Goal: Information Seeking & Learning: Find specific fact

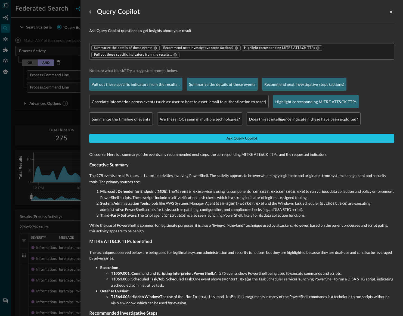
scroll to position [86, 0]
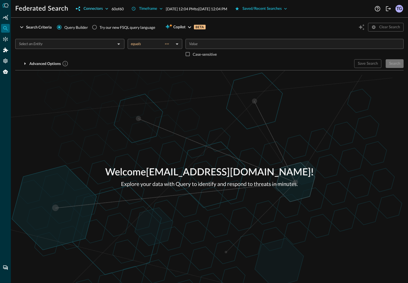
click at [101, 9] on div "Connectors" at bounding box center [92, 8] width 19 height 7
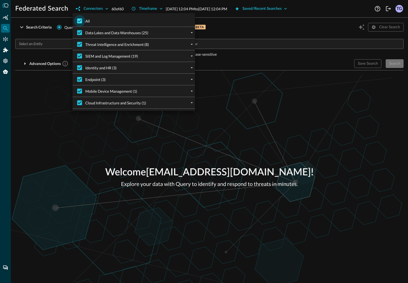
click at [80, 21] on input "All" at bounding box center [79, 20] width 11 height 11
checkbox input "false"
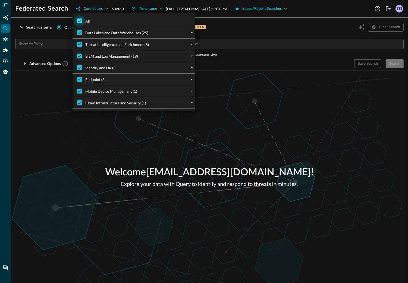
checkbox input "false"
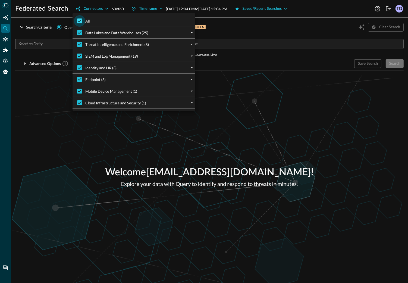
checkbox input "false"
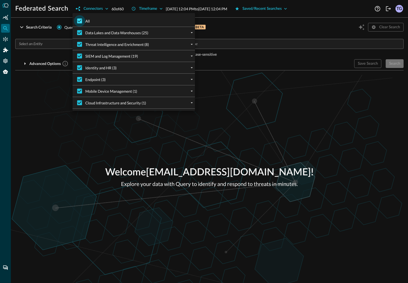
checkbox input "false"
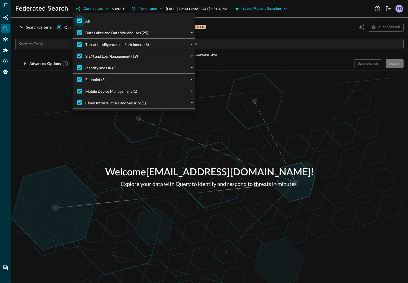
checkbox input "false"
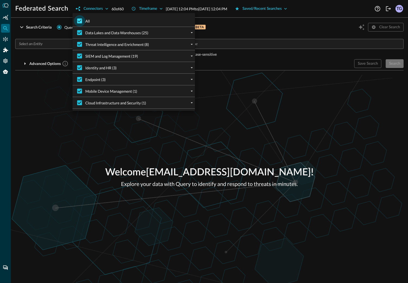
checkbox input "false"
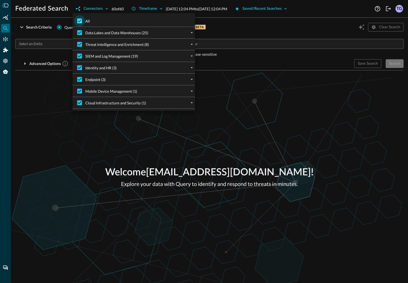
checkbox input "false"
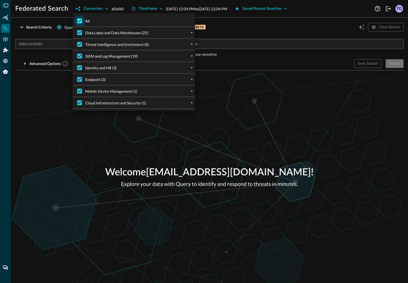
checkbox input "false"
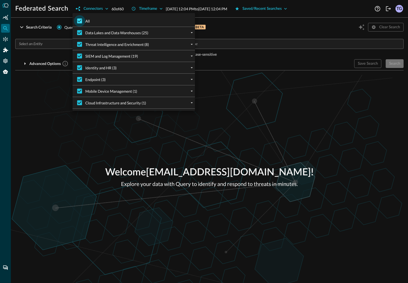
checkbox input "false"
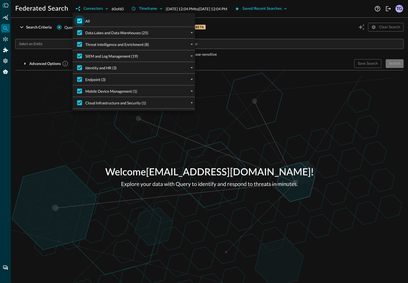
checkbox input "false"
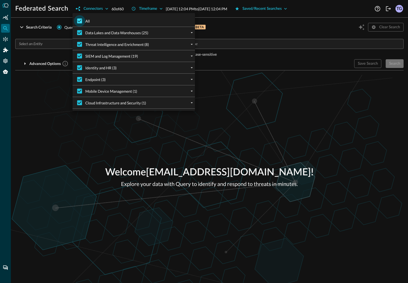
checkbox input "false"
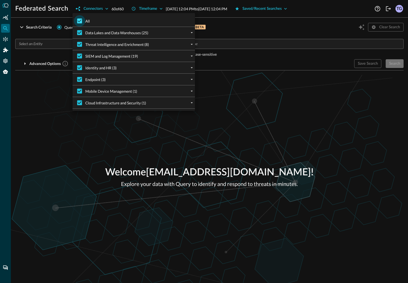
checkbox input "false"
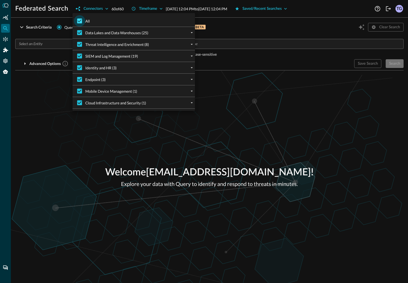
checkbox input "false"
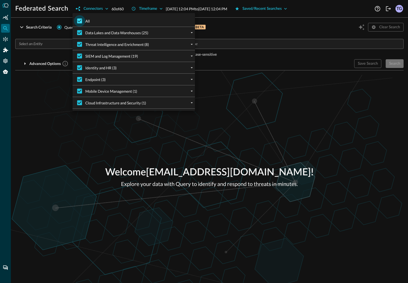
checkbox input "false"
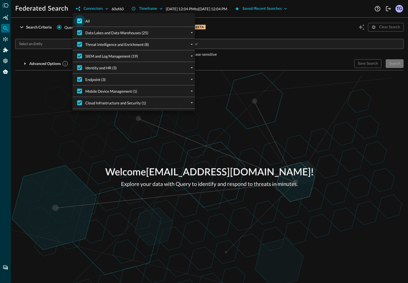
checkbox input "false"
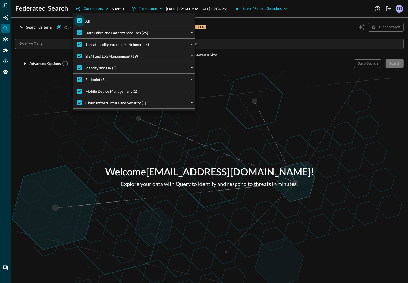
checkbox input "false"
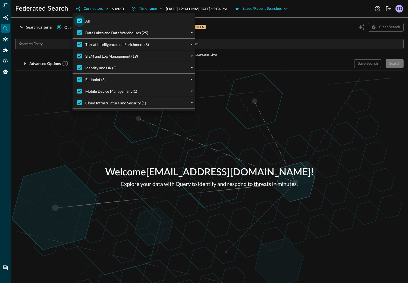
checkbox input "false"
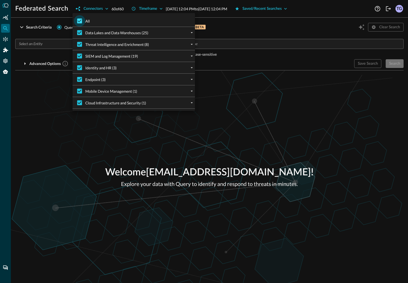
checkbox input "false"
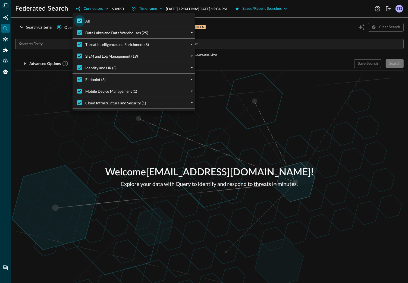
checkbox input "false"
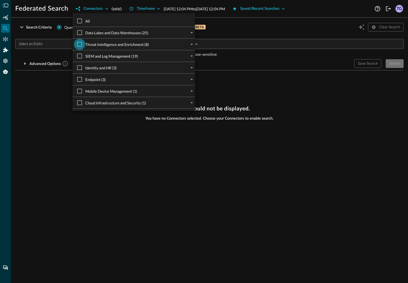
click at [80, 44] on input "Threat Intelligence and Enrichment (8)" at bounding box center [79, 44] width 11 height 11
checkbox input "true"
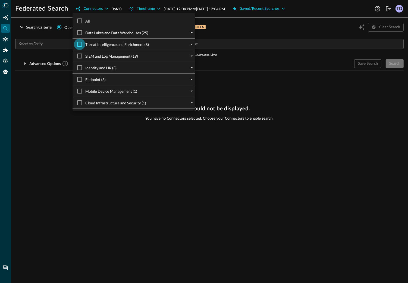
checkbox input "true"
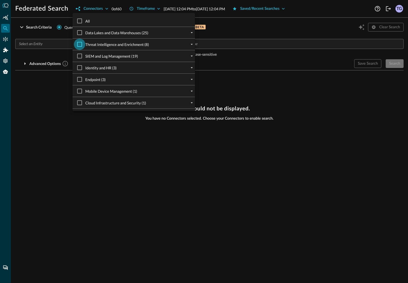
checkbox input "true"
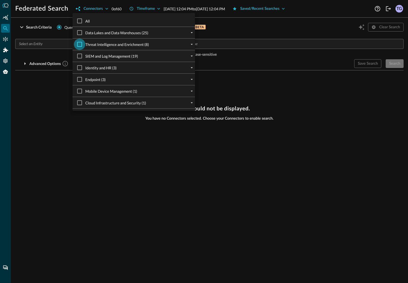
checkbox input "true"
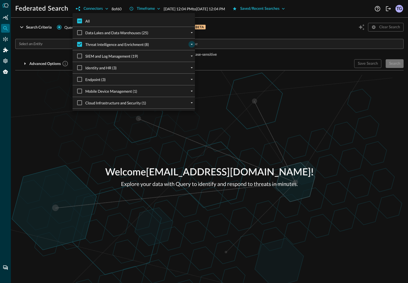
click at [192, 44] on icon "expand" at bounding box center [192, 44] width 2 height 1
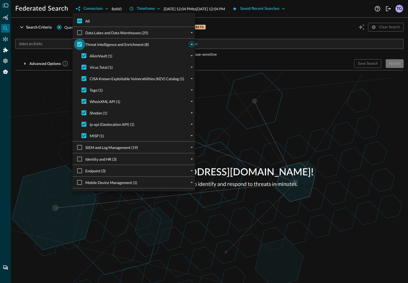
click at [80, 43] on input "Threat Intelligence and Enrichment (8)" at bounding box center [79, 44] width 11 height 11
checkbox input "false"
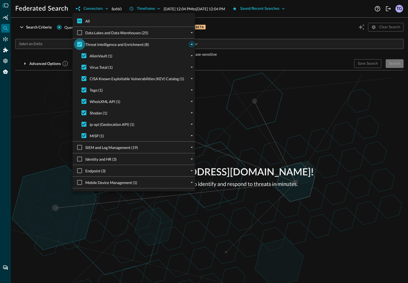
checkbox input "false"
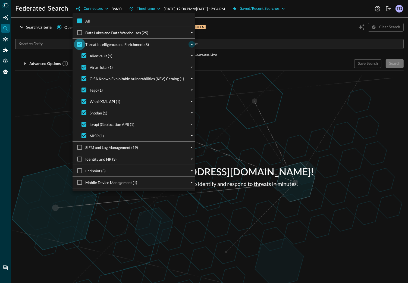
checkbox input "false"
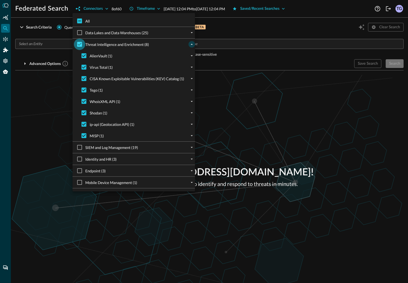
checkbox input "false"
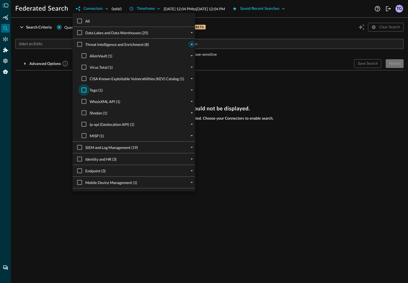
click at [85, 89] on input "Tego (1)" at bounding box center [83, 89] width 11 height 11
checkbox input "true"
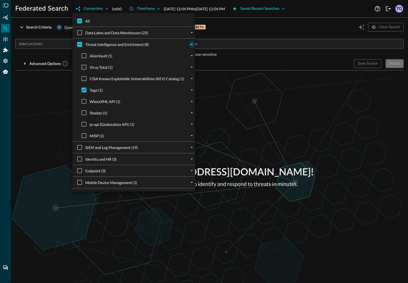
click at [218, 44] on div at bounding box center [204, 141] width 408 height 283
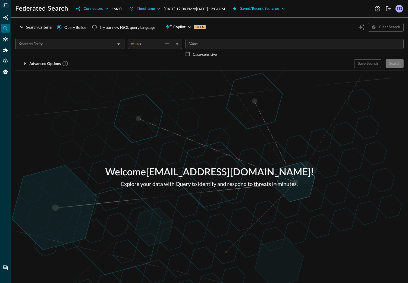
click at [218, 44] on input "Value" at bounding box center [294, 44] width 214 height 7
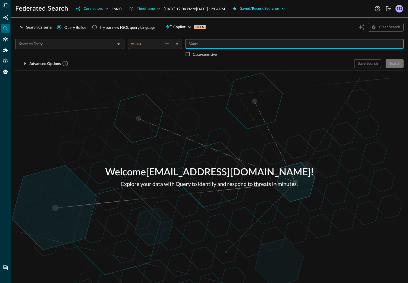
click at [280, 8] on div "Saved/Recent Searches" at bounding box center [259, 8] width 39 height 7
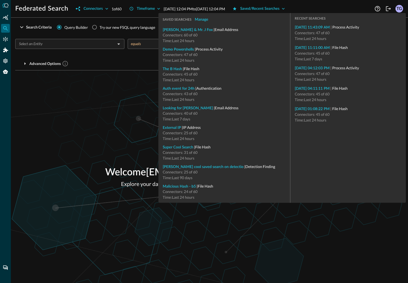
type input "File Hash"
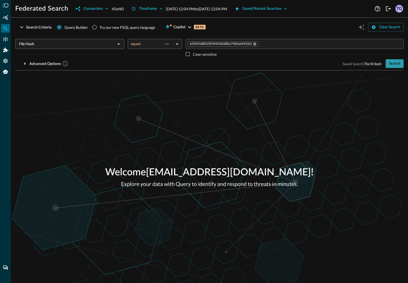
click at [399, 62] on div "Search" at bounding box center [394, 63] width 11 height 7
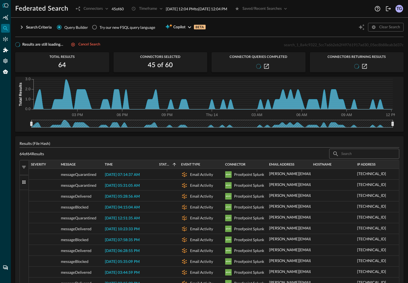
click at [27, 167] on button "Filters" at bounding box center [24, 167] width 9 height 15
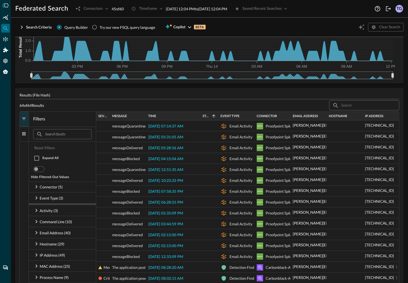
scroll to position [51, 0]
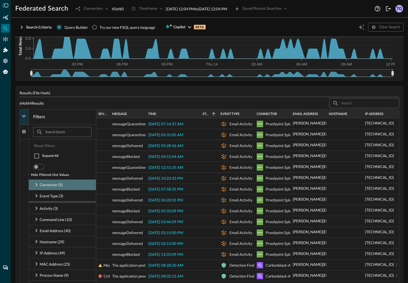
click at [37, 186] on icon at bounding box center [36, 184] width 7 height 7
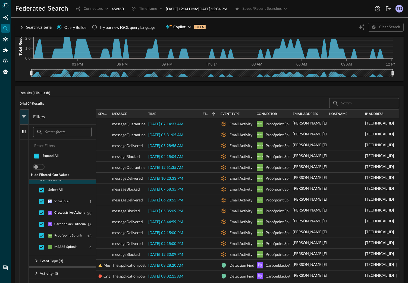
scroll to position [0, 0]
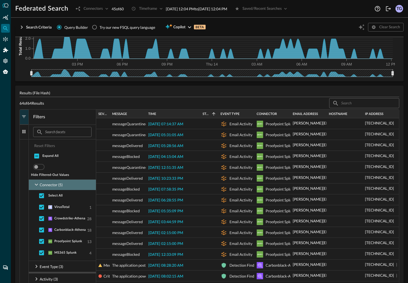
click at [38, 185] on icon at bounding box center [36, 184] width 7 height 7
